Goal: Transaction & Acquisition: Purchase product/service

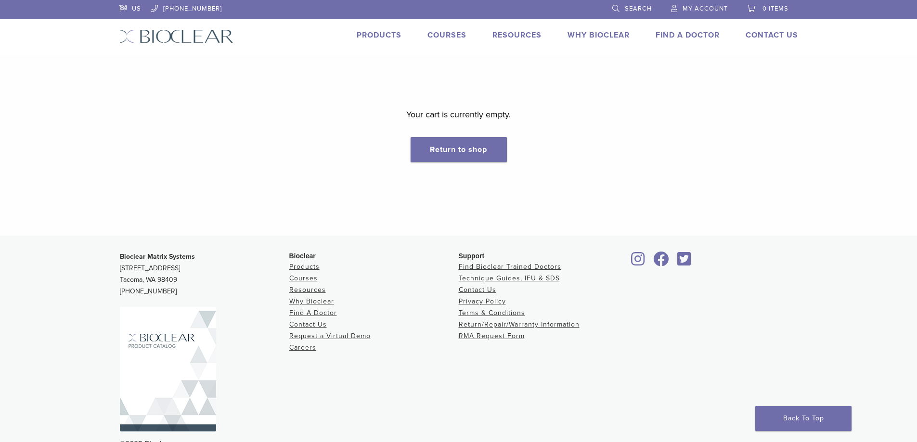
click at [384, 38] on link "Products" at bounding box center [379, 35] width 45 height 10
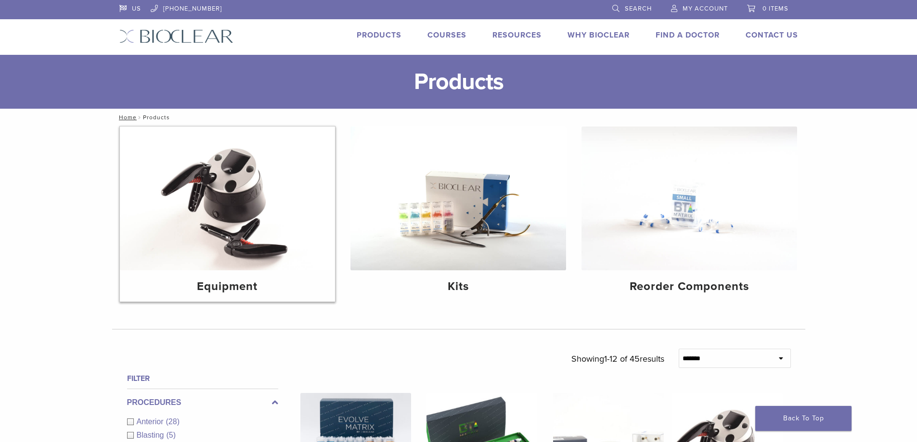
click at [254, 179] on img at bounding box center [228, 199] width 216 height 144
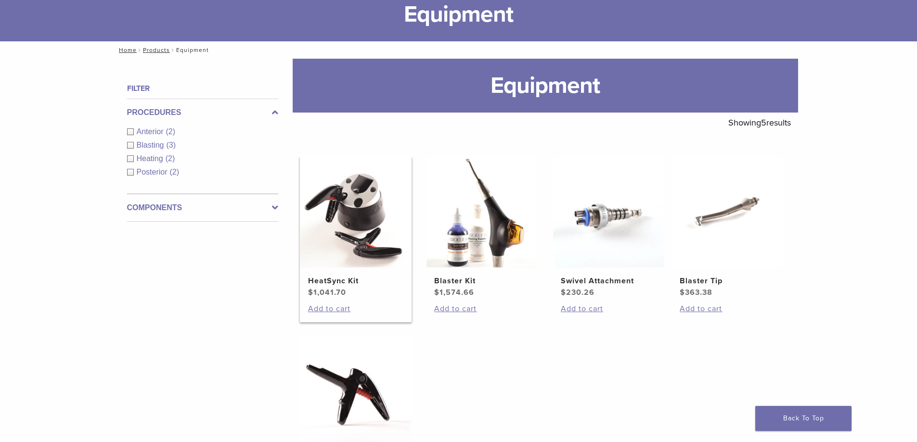
scroll to position [80, 0]
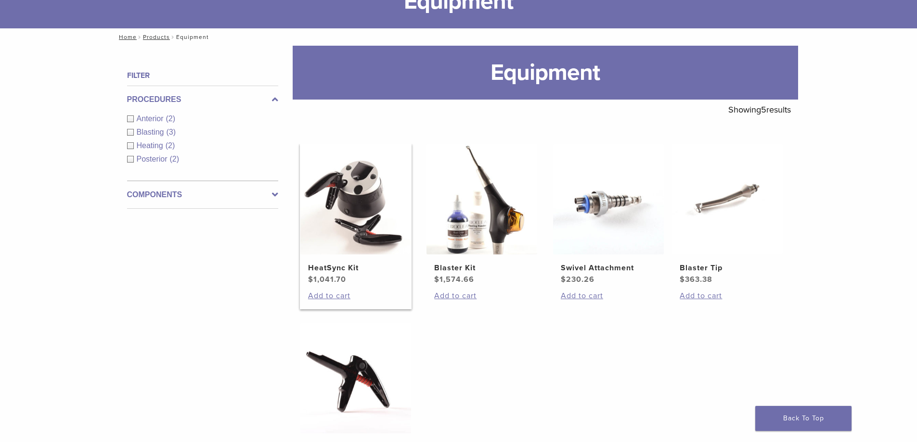
click at [353, 166] on img at bounding box center [355, 199] width 111 height 111
